Goal: Entertainment & Leisure: Consume media (video, audio)

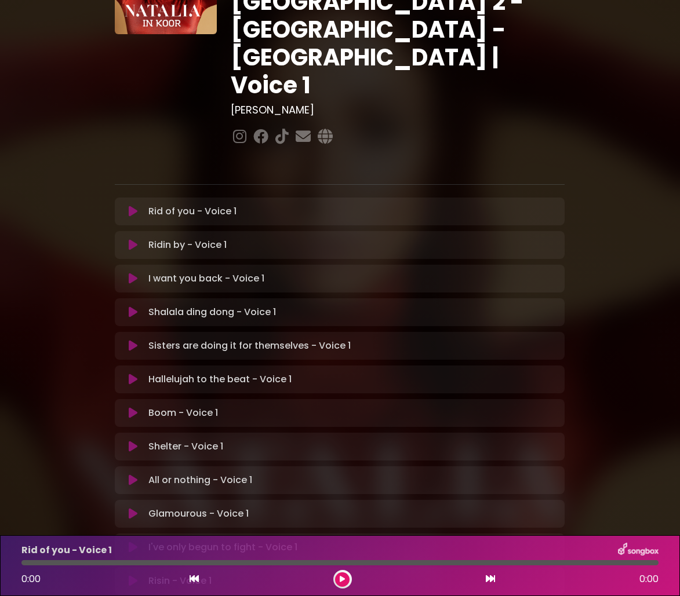
scroll to position [132, 0]
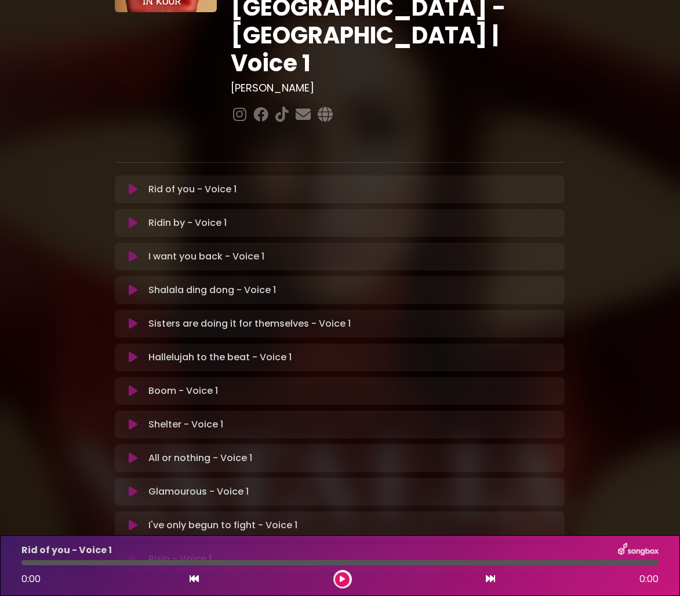
click at [133, 552] on div "Risin - Voice 1 Loading Track..." at bounding box center [340, 559] width 436 height 14
click at [132, 553] on icon at bounding box center [133, 559] width 9 height 12
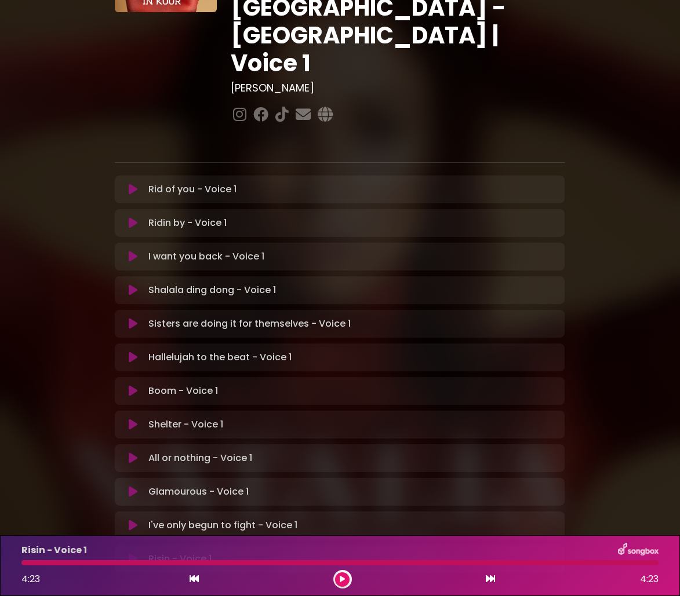
click at [133, 512] on div "I've only begun to fight - Voice 1 Loading Track... Your Feedback Name Email" at bounding box center [340, 526] width 450 height 28
click at [137, 520] on button at bounding box center [133, 526] width 22 height 12
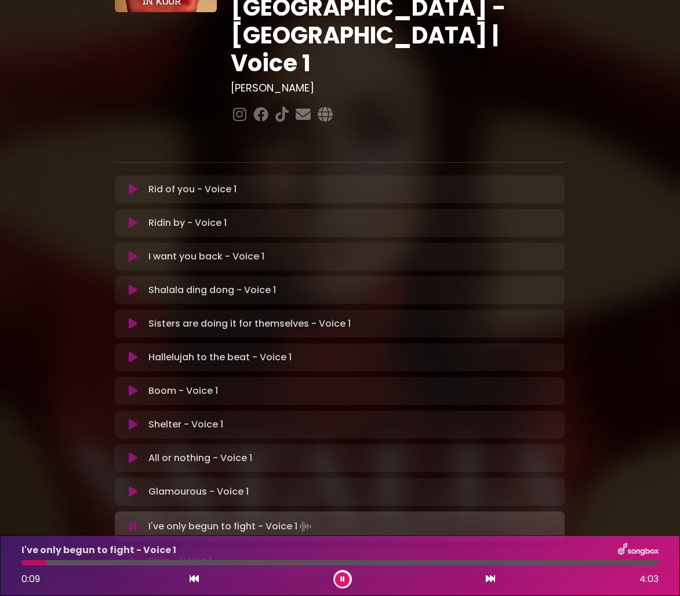
click at [137, 521] on button at bounding box center [133, 527] width 22 height 12
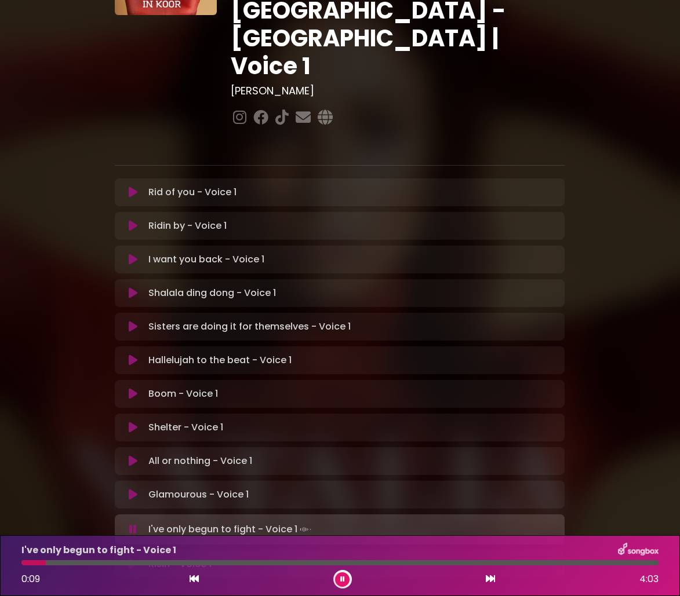
scroll to position [125, 0]
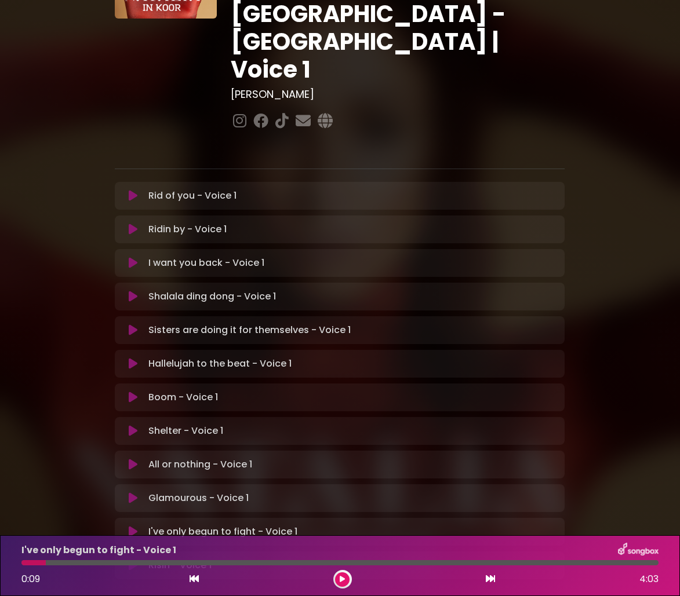
click at [136, 526] on icon at bounding box center [133, 532] width 9 height 12
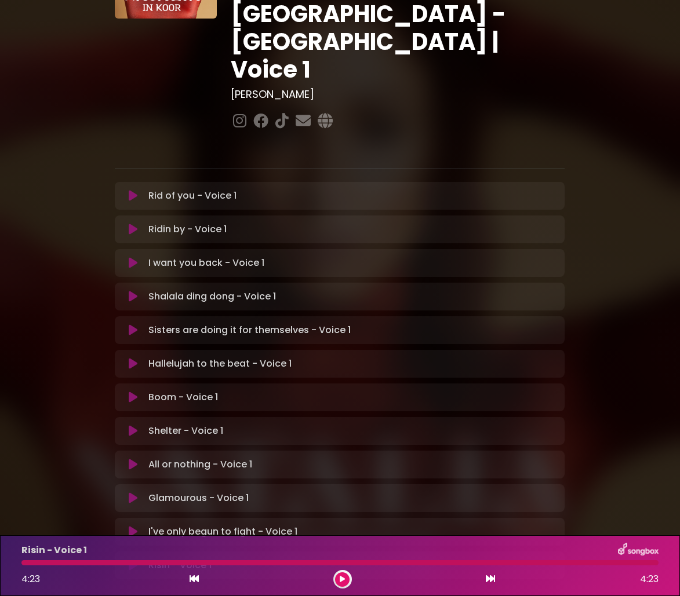
click at [130, 526] on icon at bounding box center [133, 532] width 9 height 12
click at [220, 525] on p "I've only begun to fight - Voice 1 Loading Track..." at bounding box center [222, 532] width 149 height 14
click at [136, 526] on icon at bounding box center [133, 532] width 9 height 12
